Goal: Information Seeking & Learning: Learn about a topic

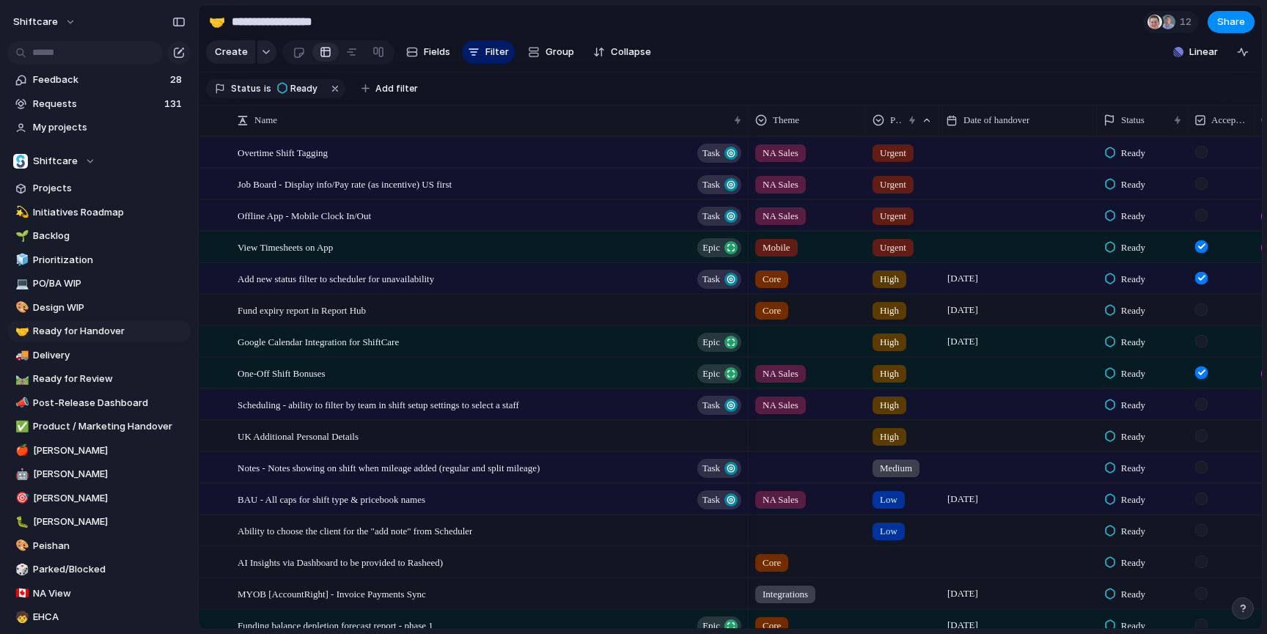
click at [904, 32] on section "**********" at bounding box center [730, 21] width 1063 height 33
click at [1171, 26] on div at bounding box center [1168, 22] width 15 height 15
click at [1011, 38] on div "Seen by [PERSON_NAME] [PERSON_NAME] [PERSON_NAME] [PERSON_NAME] [PERSON_NAME] V…" at bounding box center [633, 317] width 1267 height 634
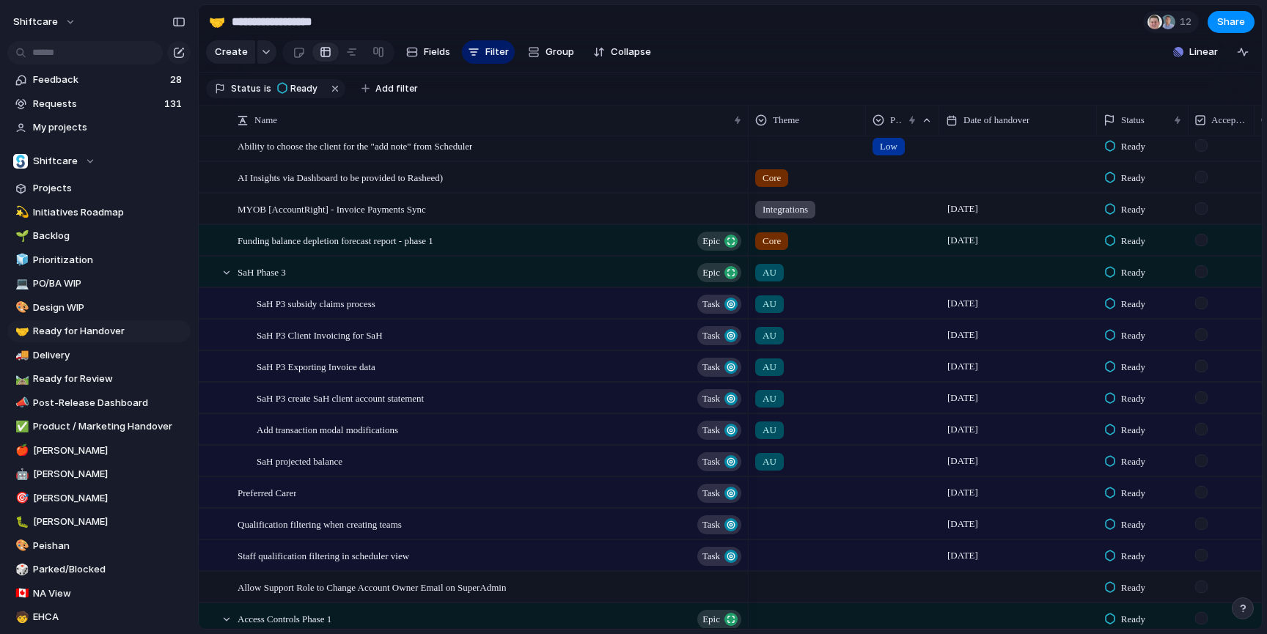
scroll to position [386, 0]
click at [219, 275] on div at bounding box center [212, 277] width 26 height 40
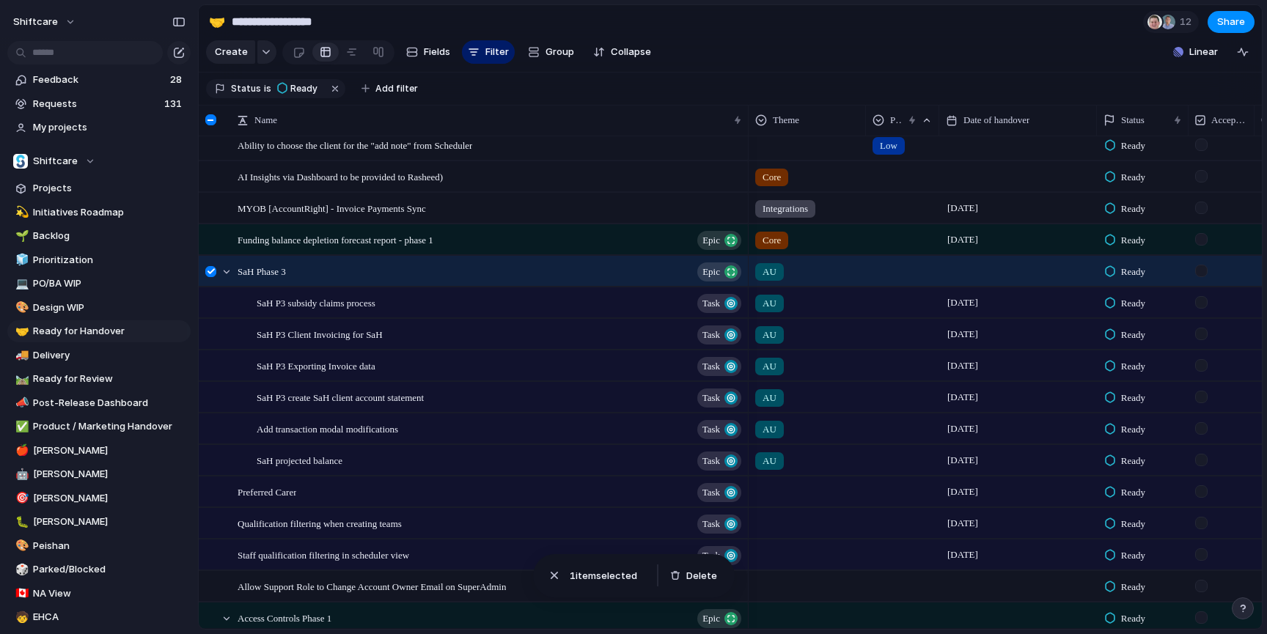
click at [213, 273] on div at bounding box center [210, 271] width 11 height 11
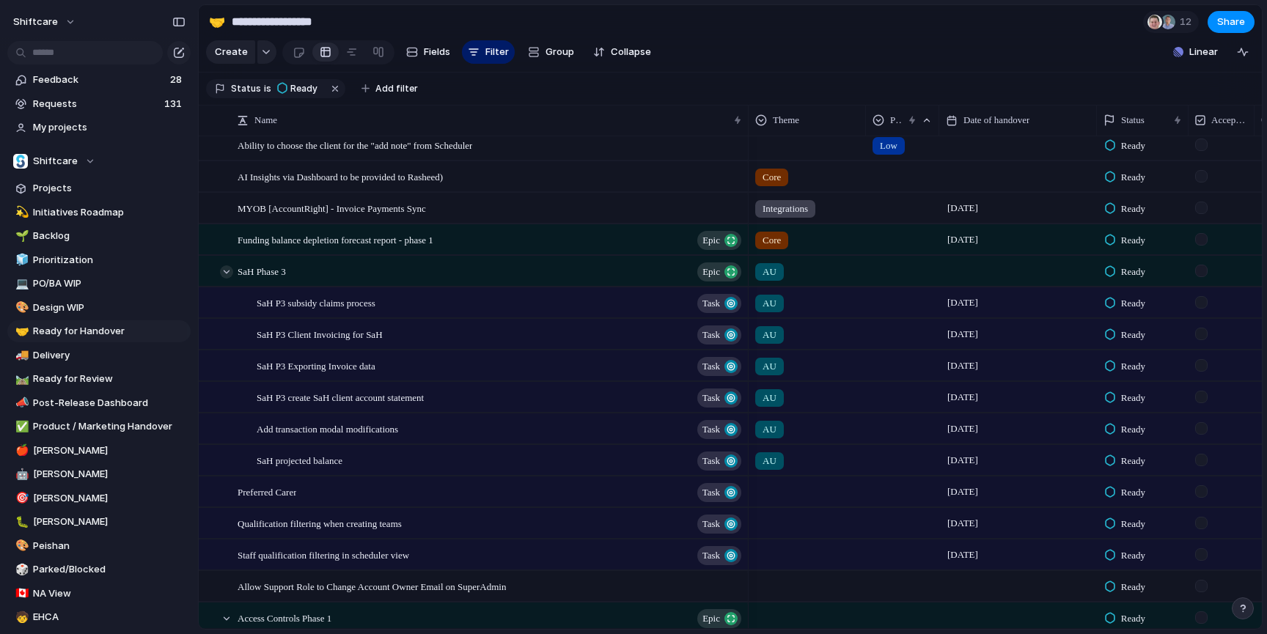
click at [221, 273] on div at bounding box center [226, 271] width 13 height 13
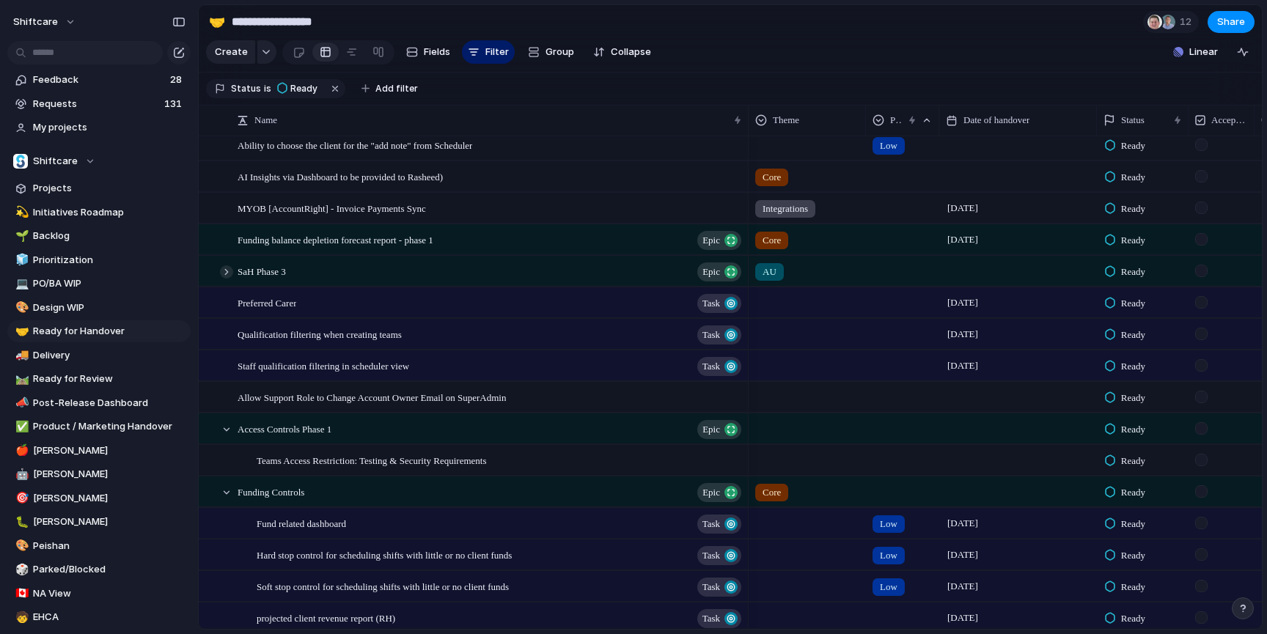
click at [222, 273] on div at bounding box center [226, 271] width 13 height 13
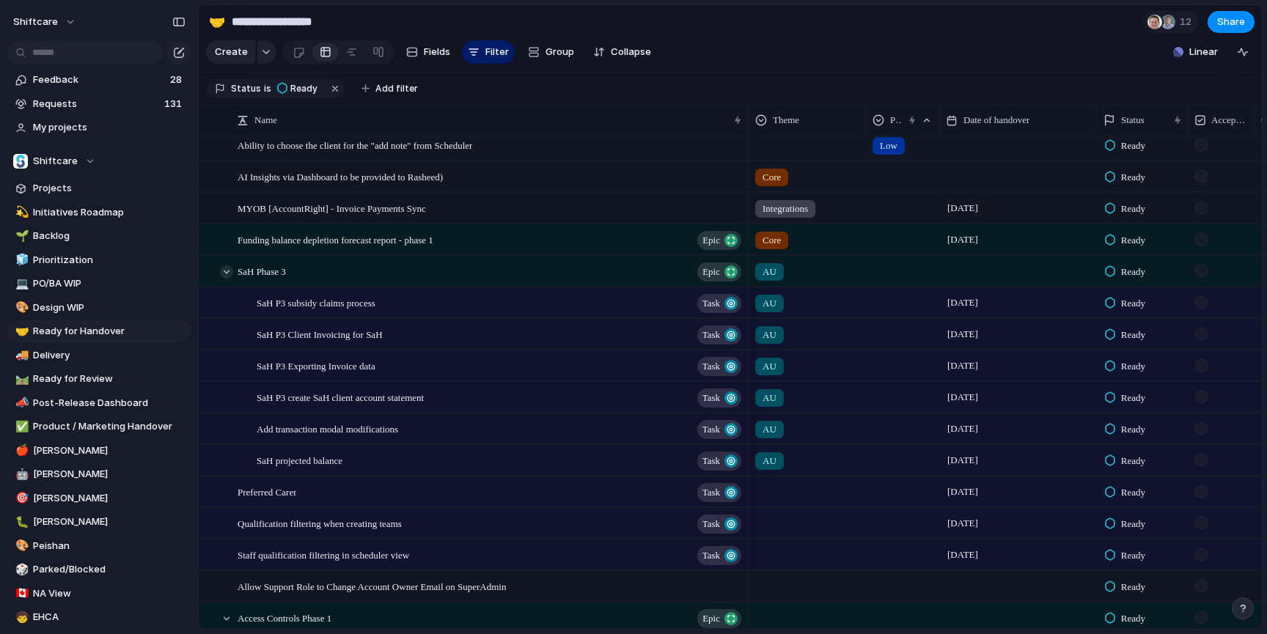
click at [224, 273] on div at bounding box center [226, 271] width 13 height 13
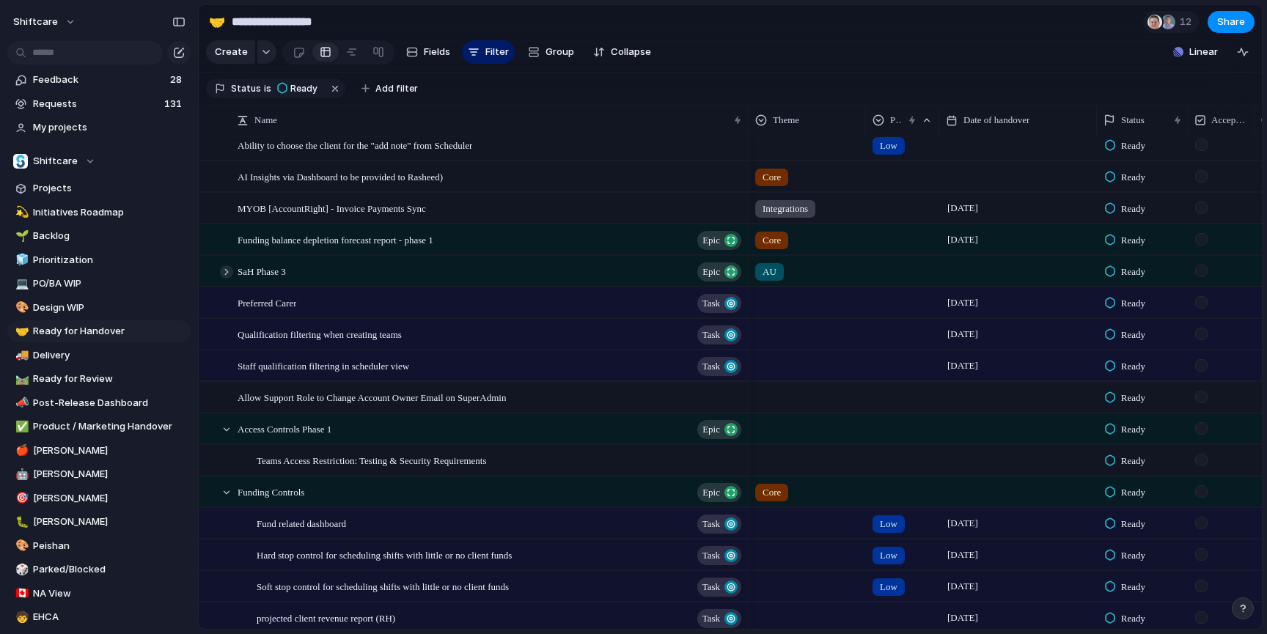
click at [229, 271] on div at bounding box center [226, 271] width 13 height 13
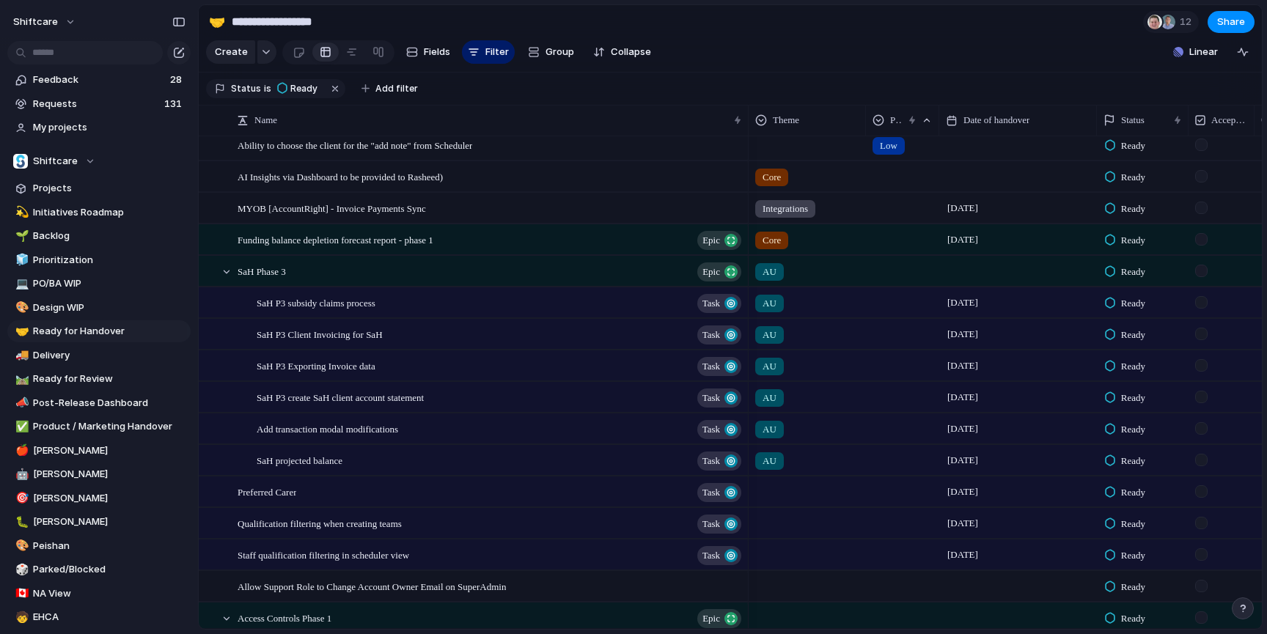
click at [754, 48] on section "Create Fields Filter Group Zoom Collapse Linear" at bounding box center [730, 54] width 1063 height 35
click at [367, 305] on span "SaH P3 subsidy claims process" at bounding box center [316, 302] width 119 height 17
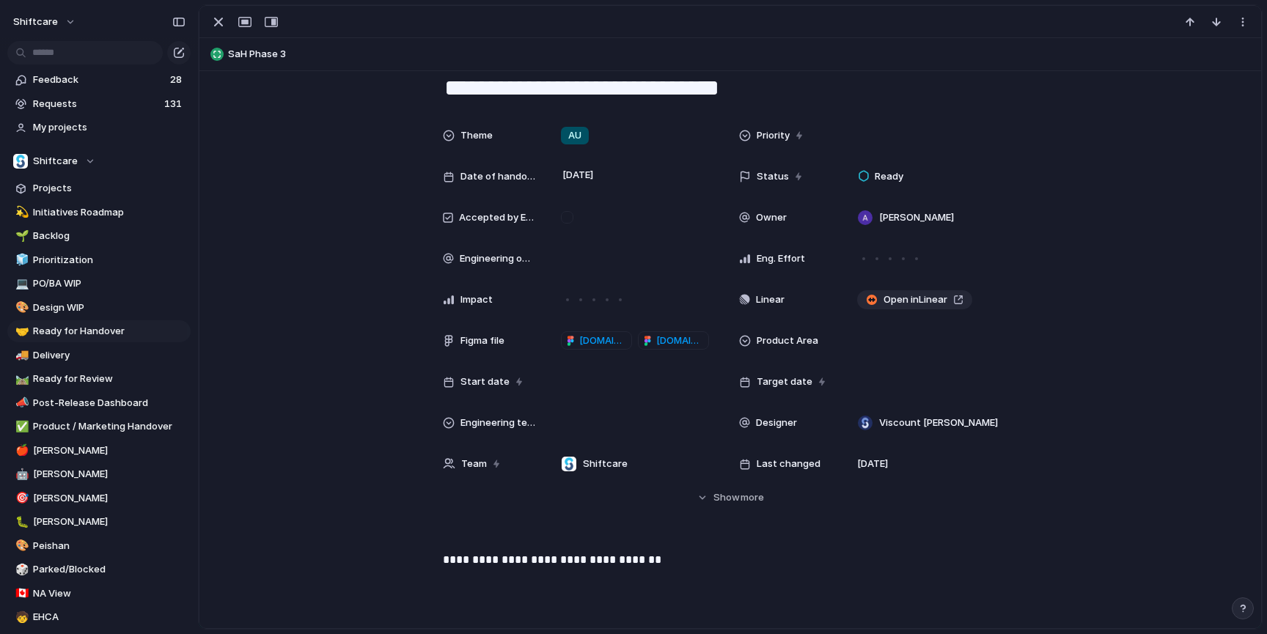
scroll to position [228, 0]
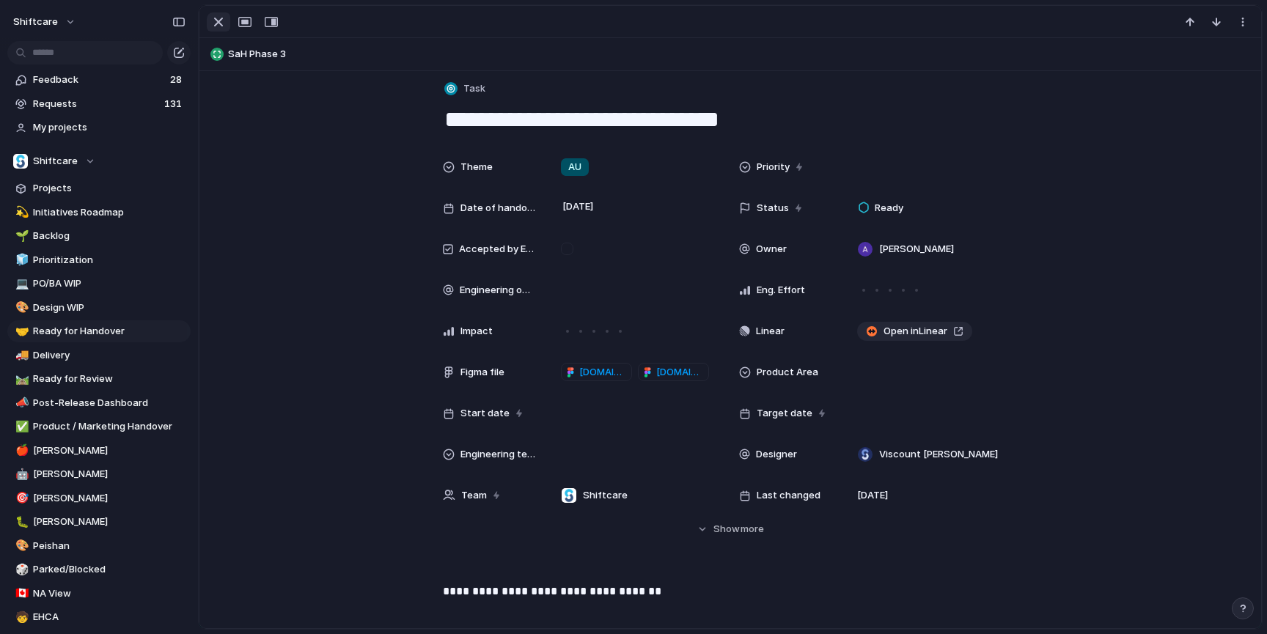
click at [212, 18] on div "button" at bounding box center [219, 22] width 18 height 18
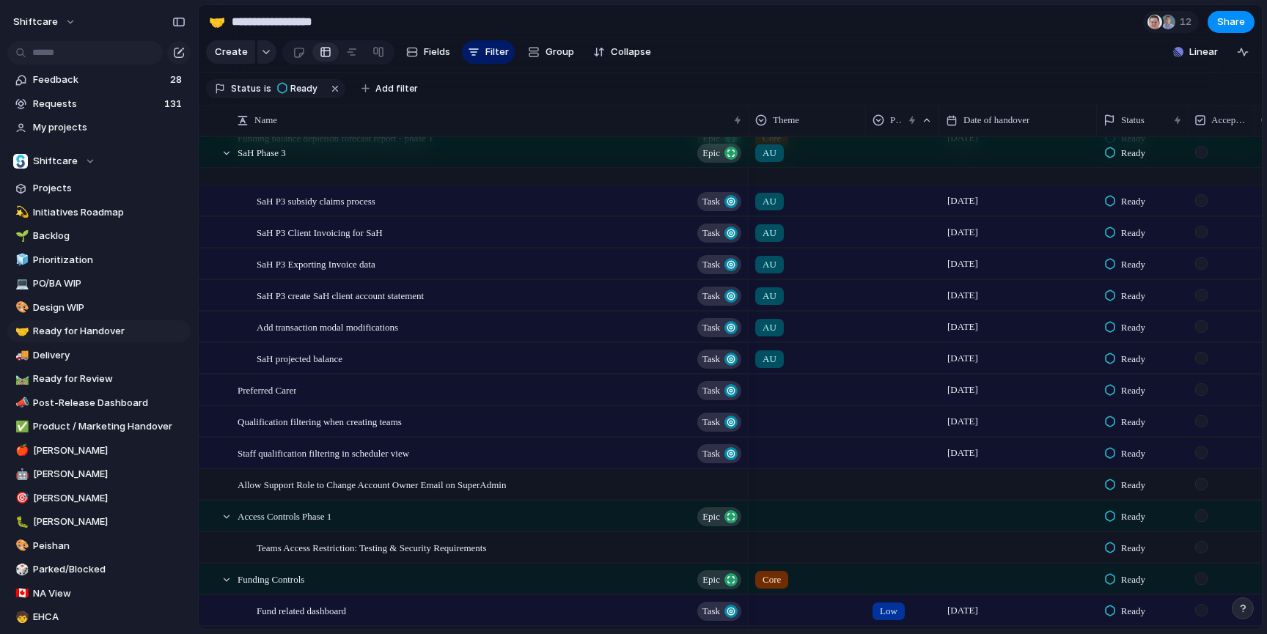
scroll to position [801, 0]
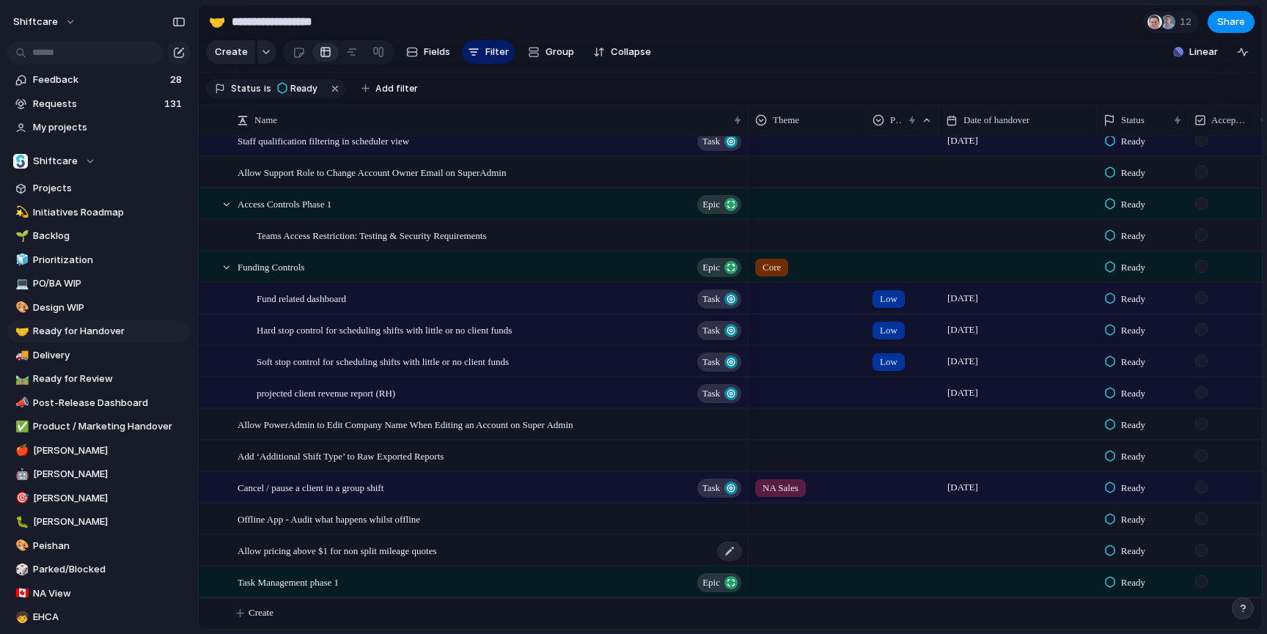
click at [388, 555] on span "Allow pricing above $1 for non split mileage quotes" at bounding box center [337, 550] width 199 height 17
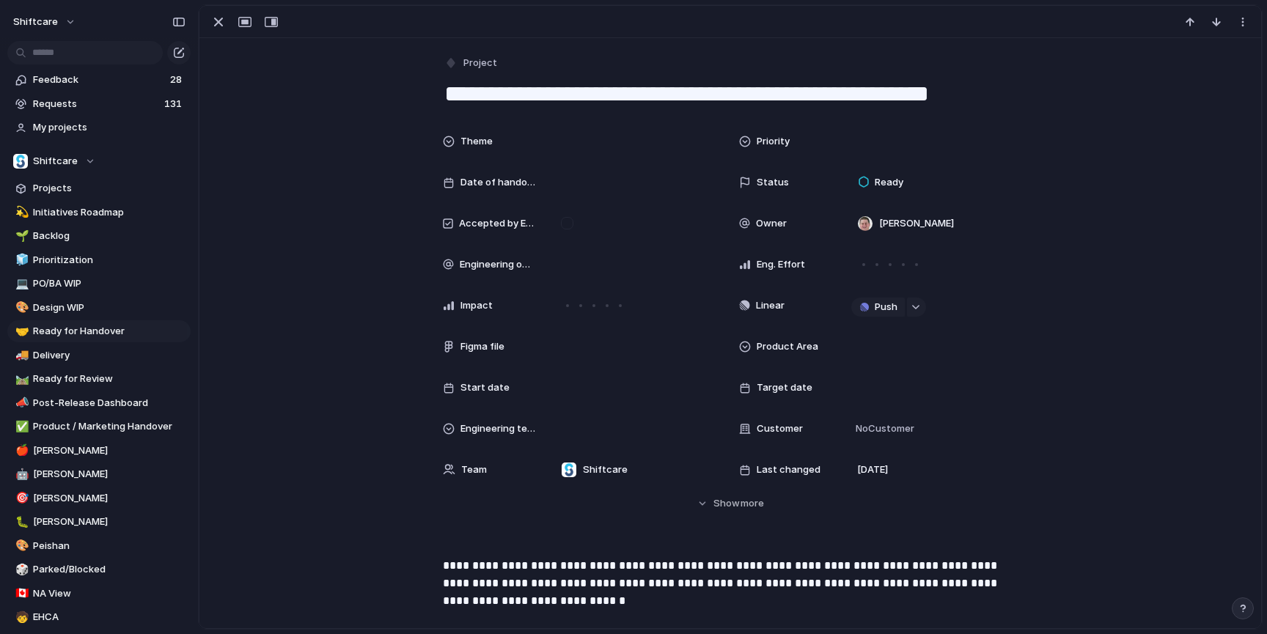
scroll to position [297, 0]
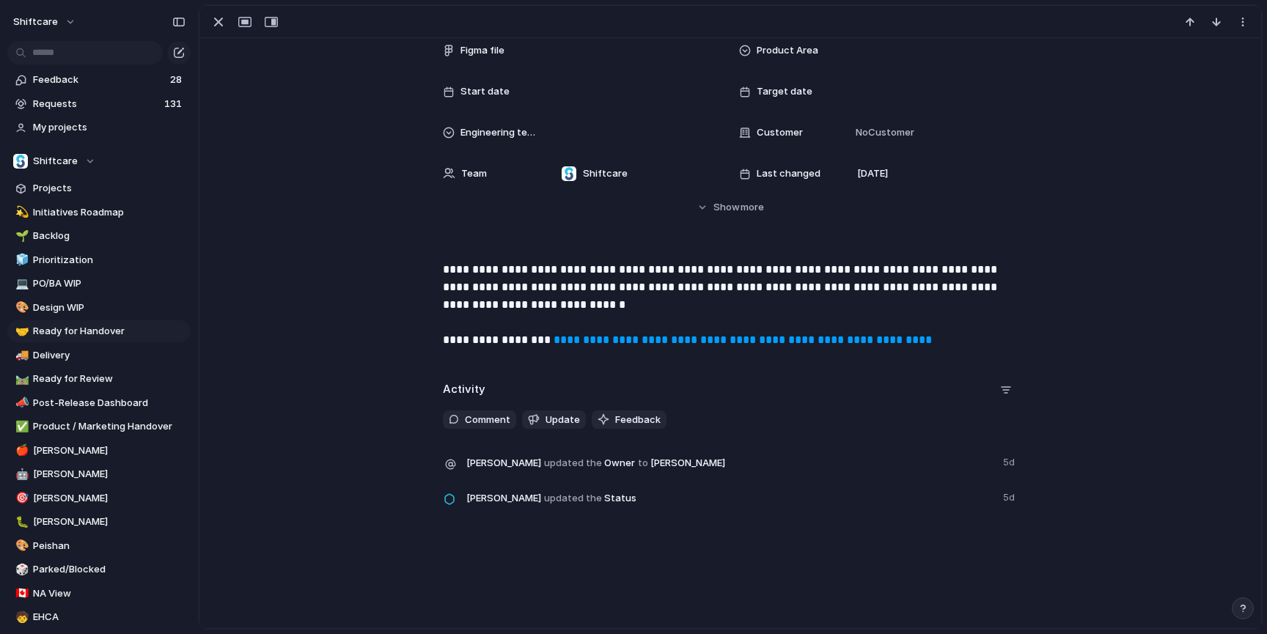
drag, startPoint x: 222, startPoint y: 22, endPoint x: 223, endPoint y: 37, distance: 15.4
click at [223, 37] on div at bounding box center [730, 22] width 1062 height 32
click at [221, 23] on div "button" at bounding box center [219, 22] width 18 height 18
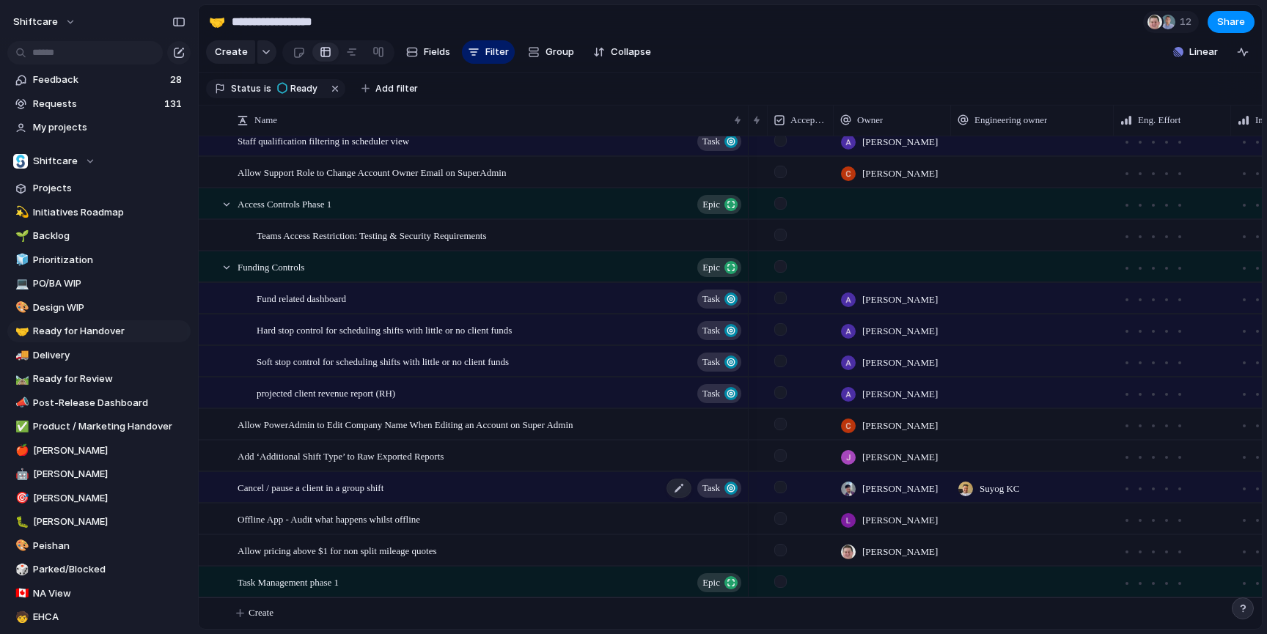
click at [485, 491] on div "Cancel / pause a client in a group shift Task" at bounding box center [491, 488] width 506 height 30
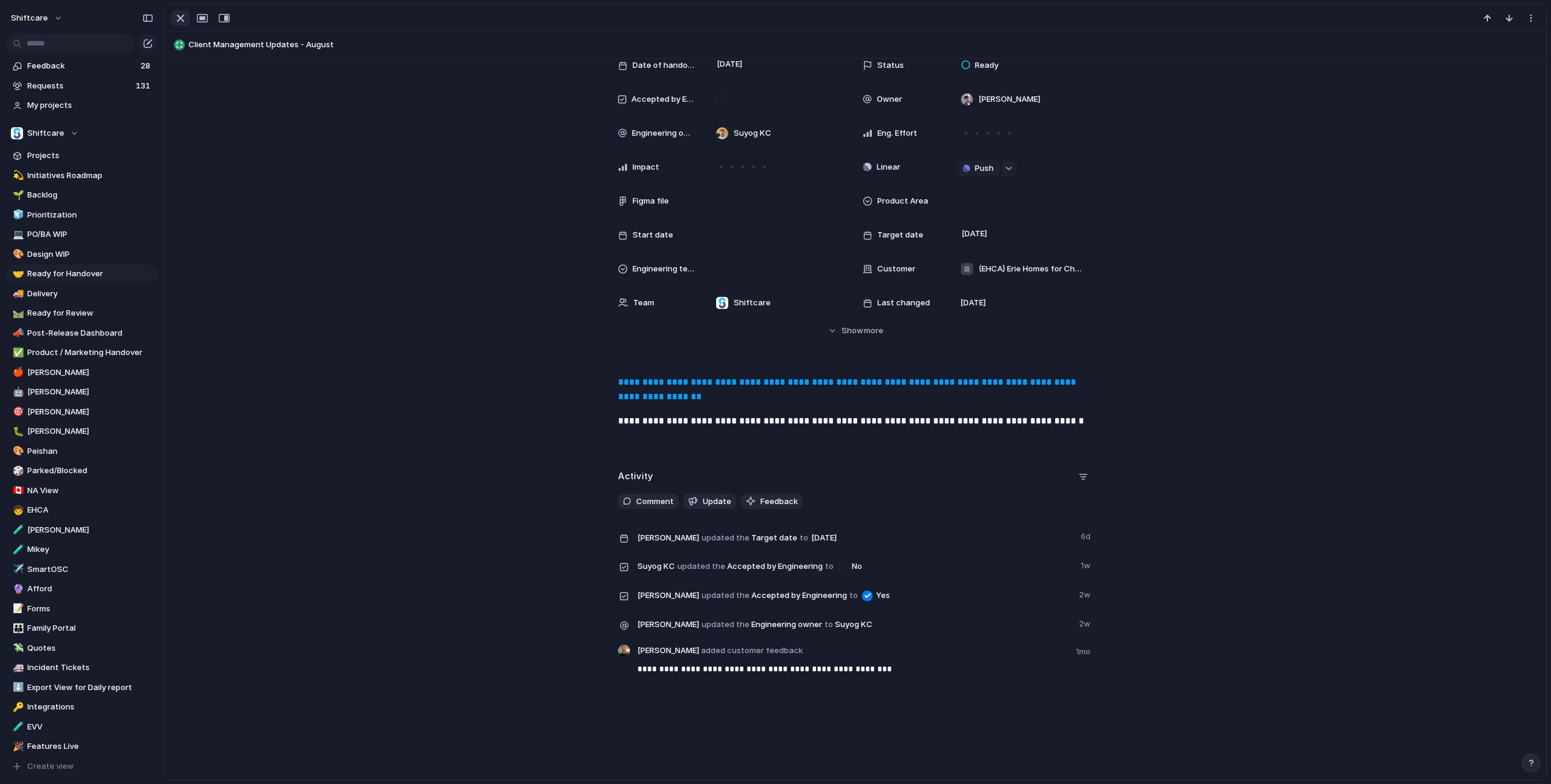
click at [188, 17] on div "button" at bounding box center [181, 18] width 15 height 15
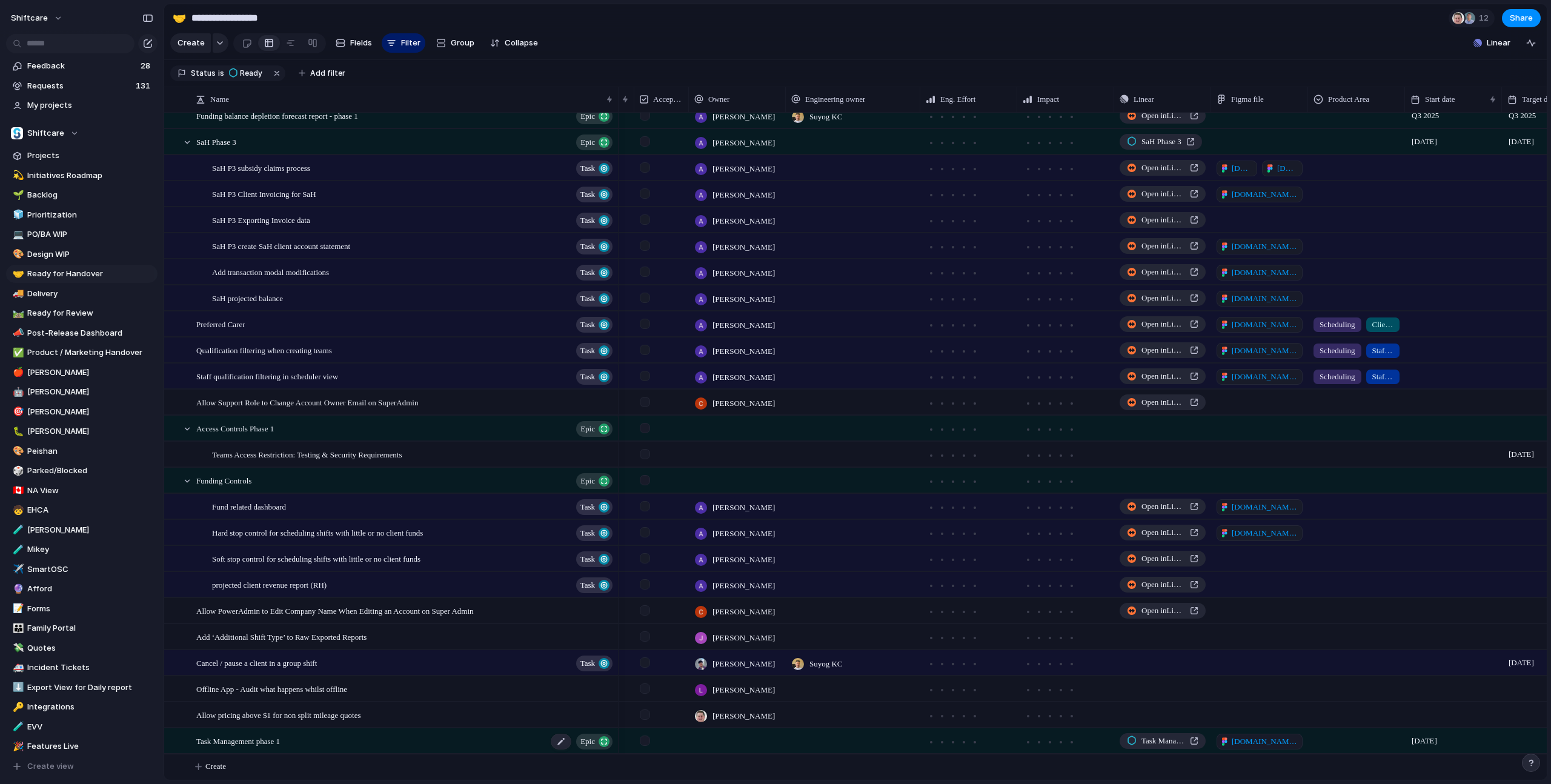
click at [370, 523] on div "Task Management phase 1 Epic" at bounding box center [406, 741] width 418 height 25
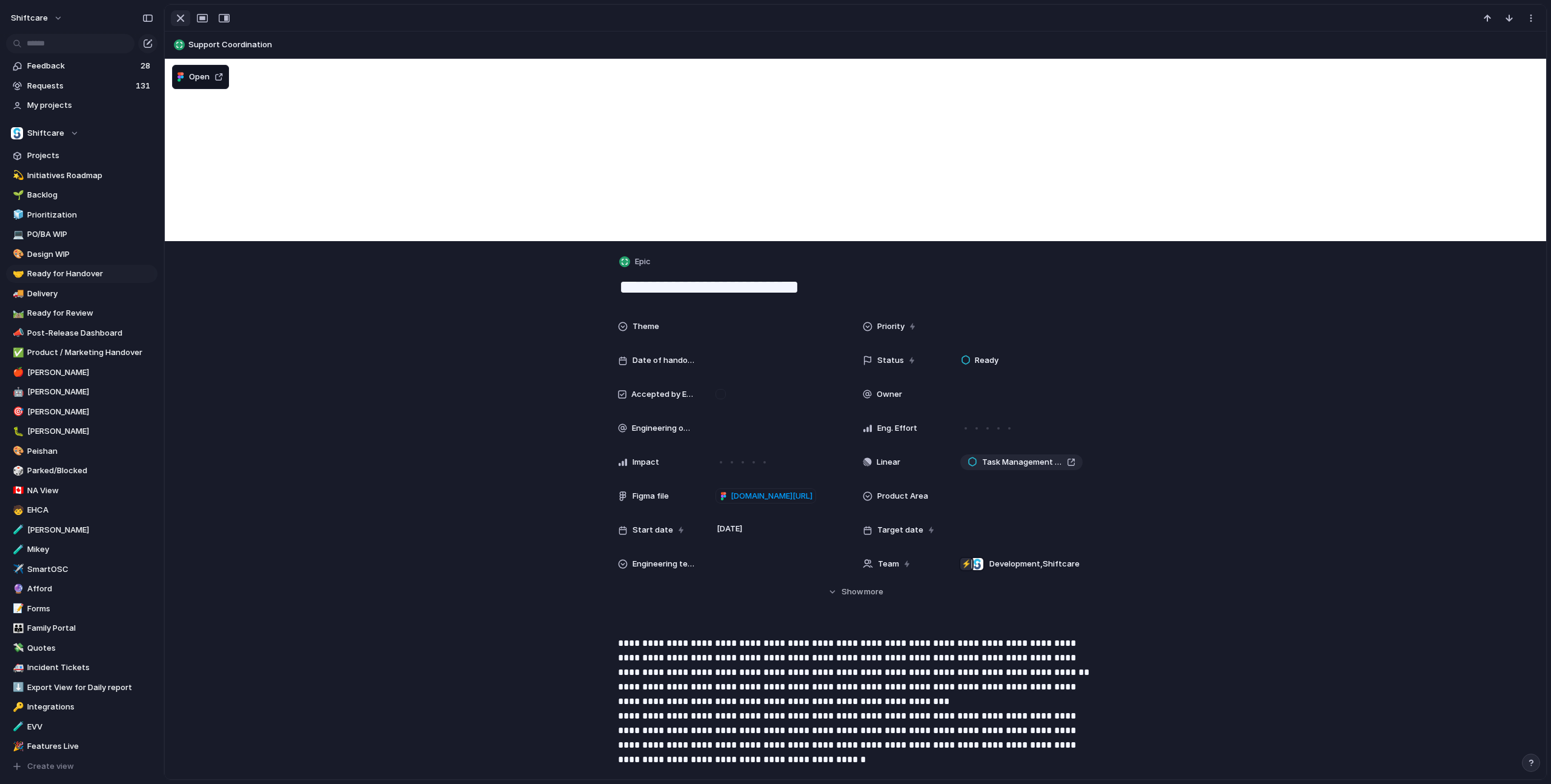
click at [181, 22] on div "button" at bounding box center [181, 18] width 15 height 15
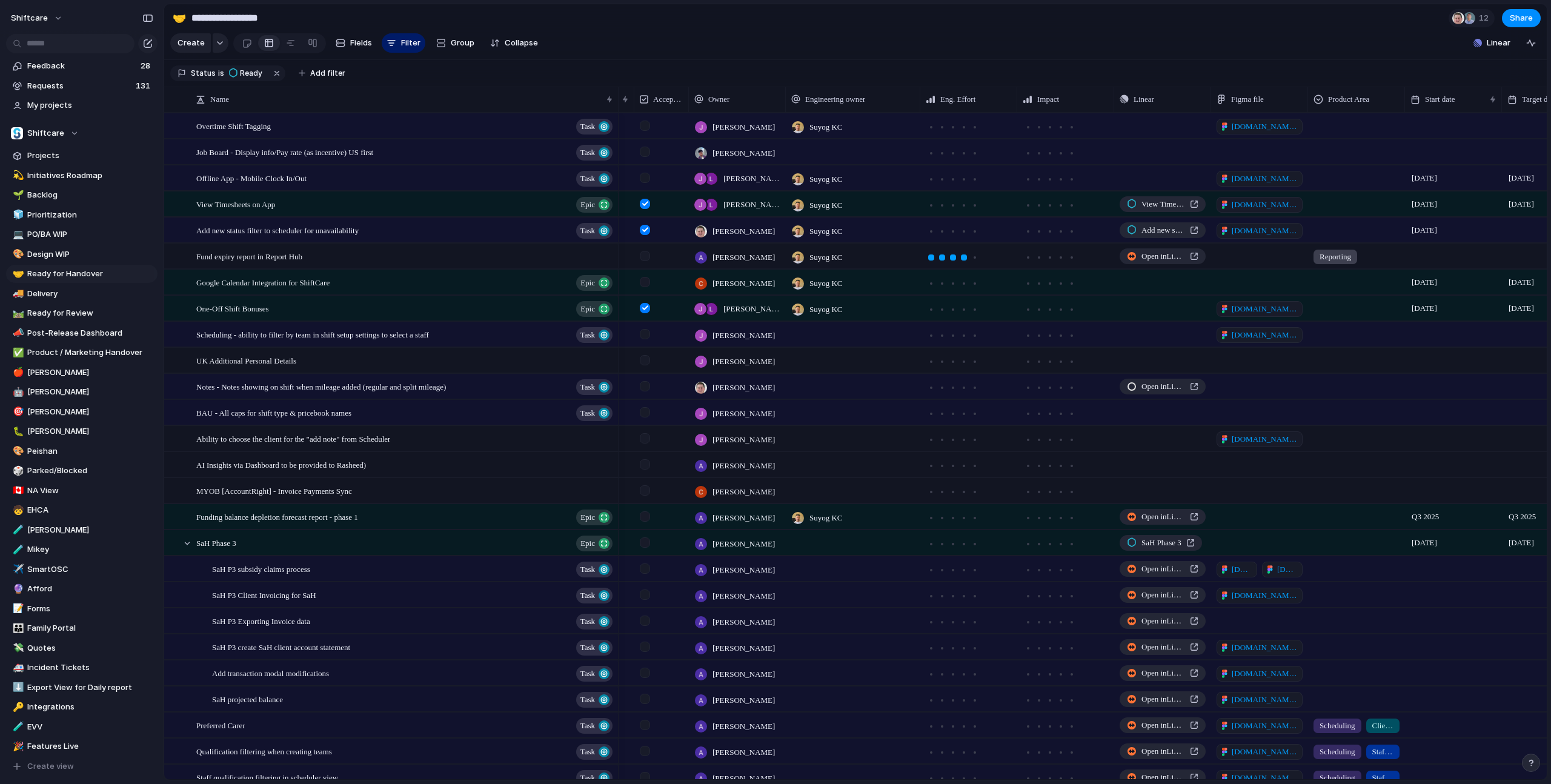
click at [286, 17] on input "**********" at bounding box center [260, 18] width 142 height 21
click at [314, 10] on input "**********" at bounding box center [260, 18] width 142 height 21
